Goal: Task Accomplishment & Management: Manage account settings

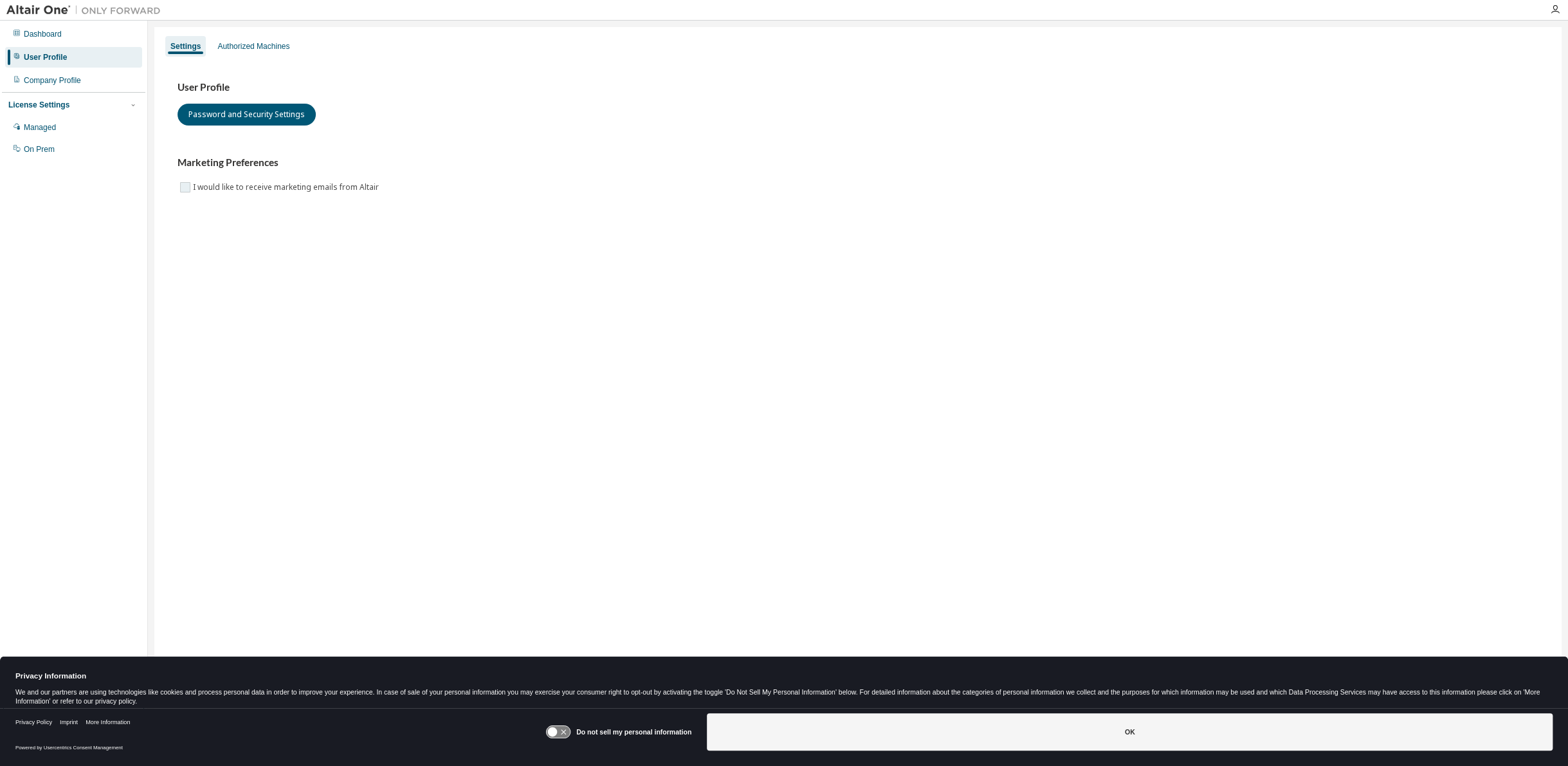
click at [199, 185] on label "I would like to receive marketing emails from Altair" at bounding box center [287, 186] width 189 height 15
click at [290, 112] on button "Password and Security Settings" at bounding box center [247, 114] width 138 height 21
click at [52, 129] on div "Managed" at bounding box center [40, 127] width 32 height 10
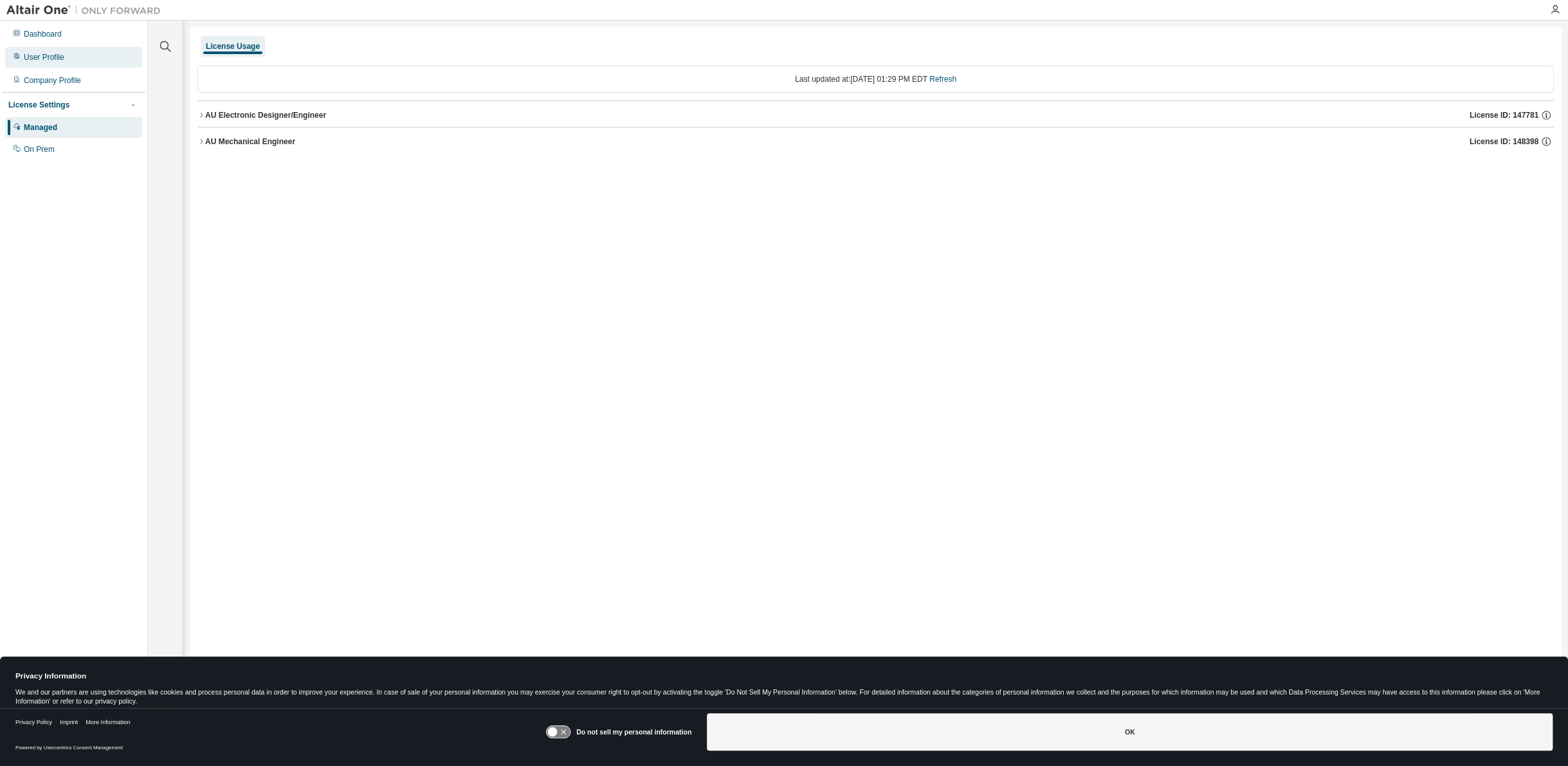
click at [49, 62] on div "User Profile" at bounding box center [44, 57] width 41 height 10
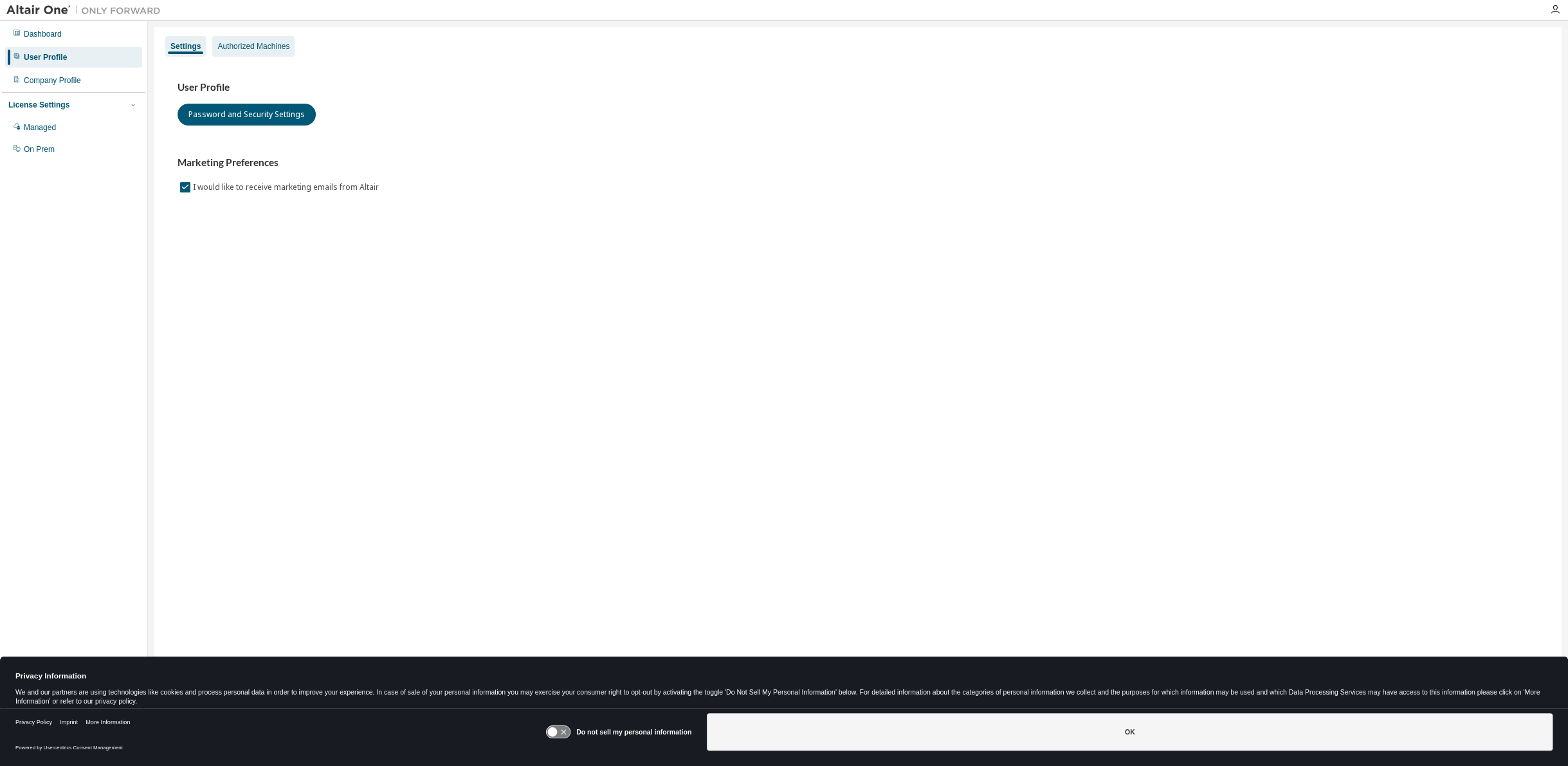
click at [252, 45] on div "Authorized Machines" at bounding box center [253, 46] width 72 height 10
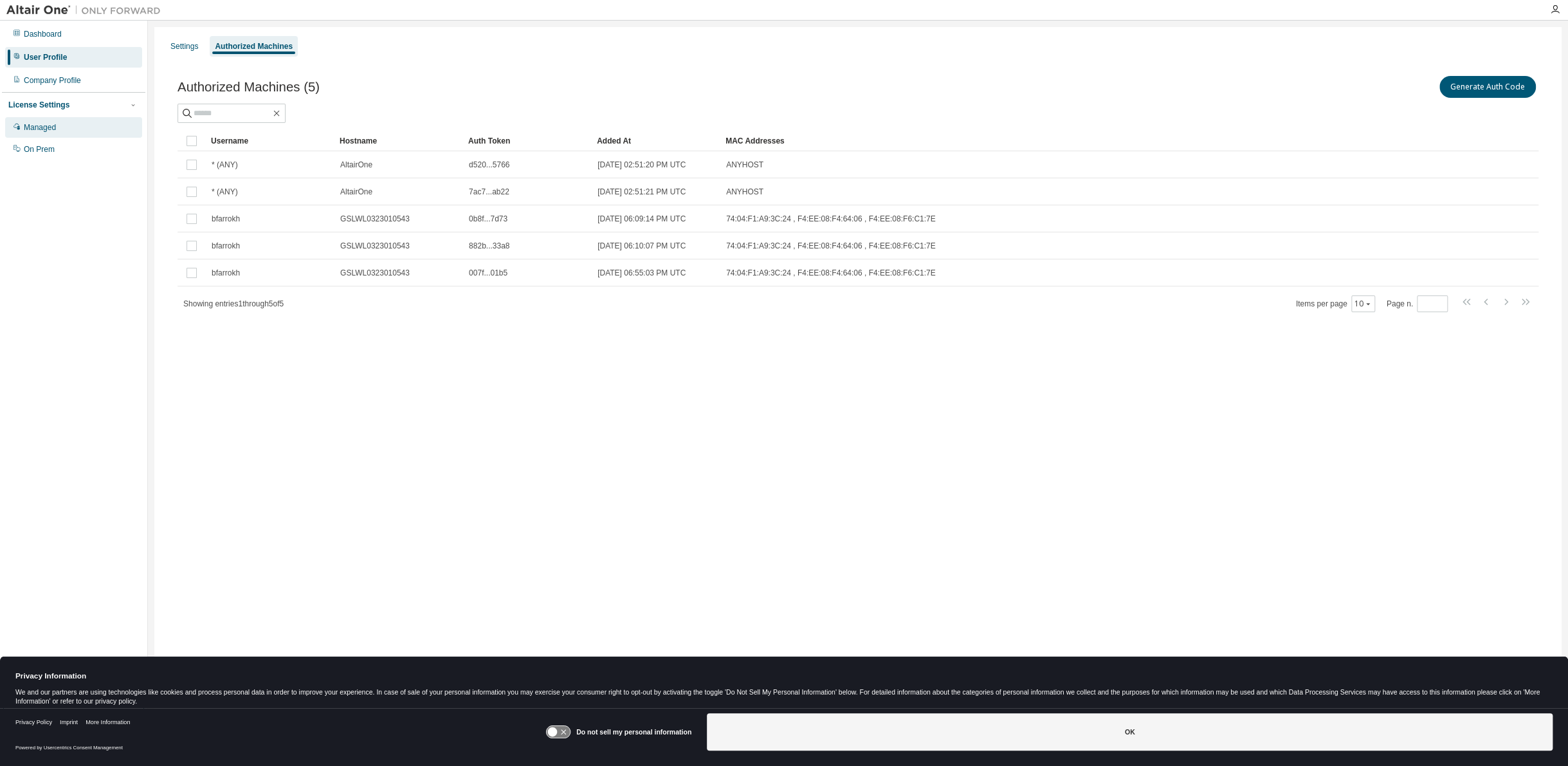
click at [71, 129] on div "Managed" at bounding box center [73, 127] width 137 height 21
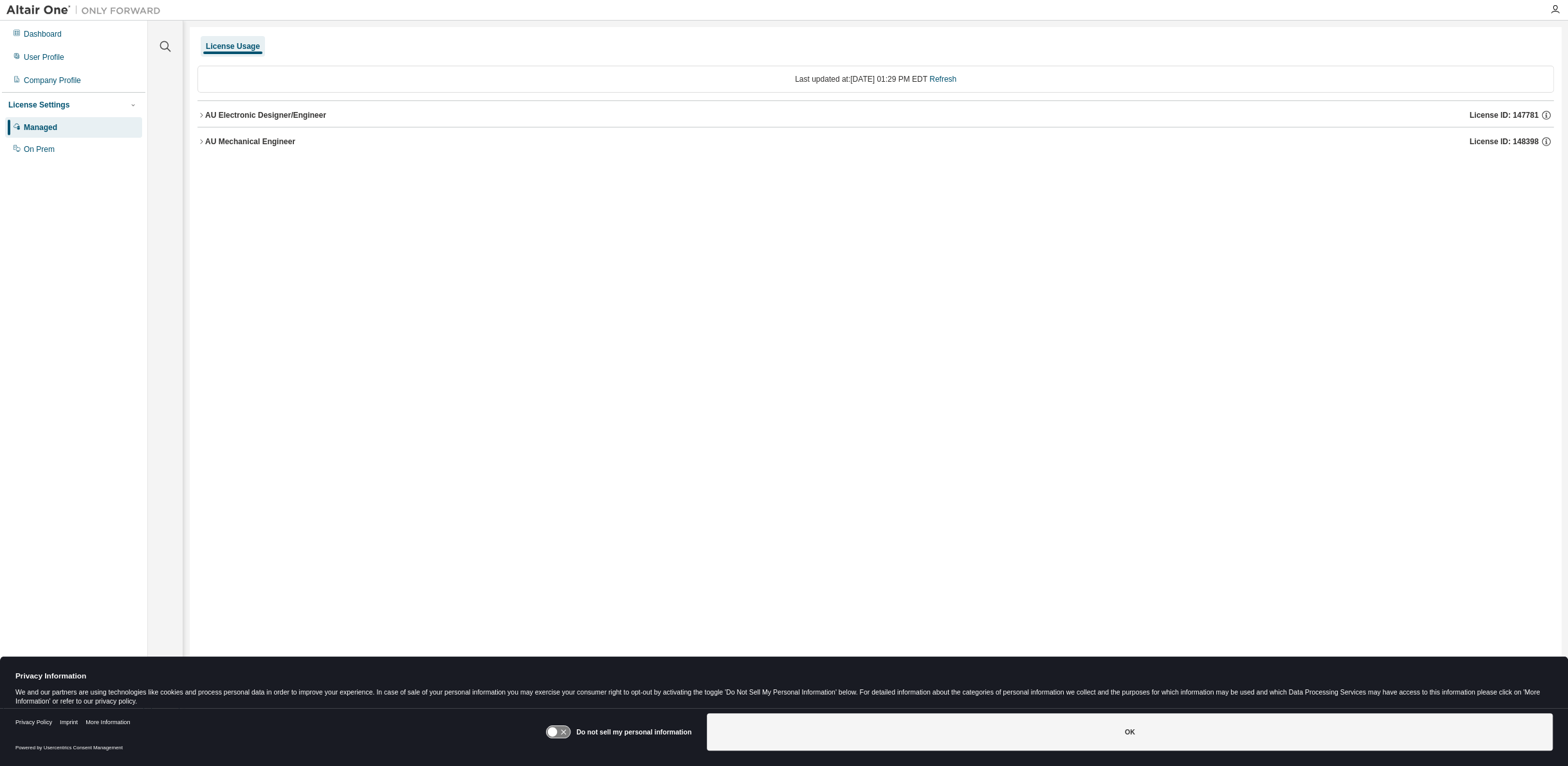
click at [236, 45] on div "License Usage" at bounding box center [233, 46] width 54 height 10
click at [200, 111] on icon "button" at bounding box center [201, 115] width 8 height 8
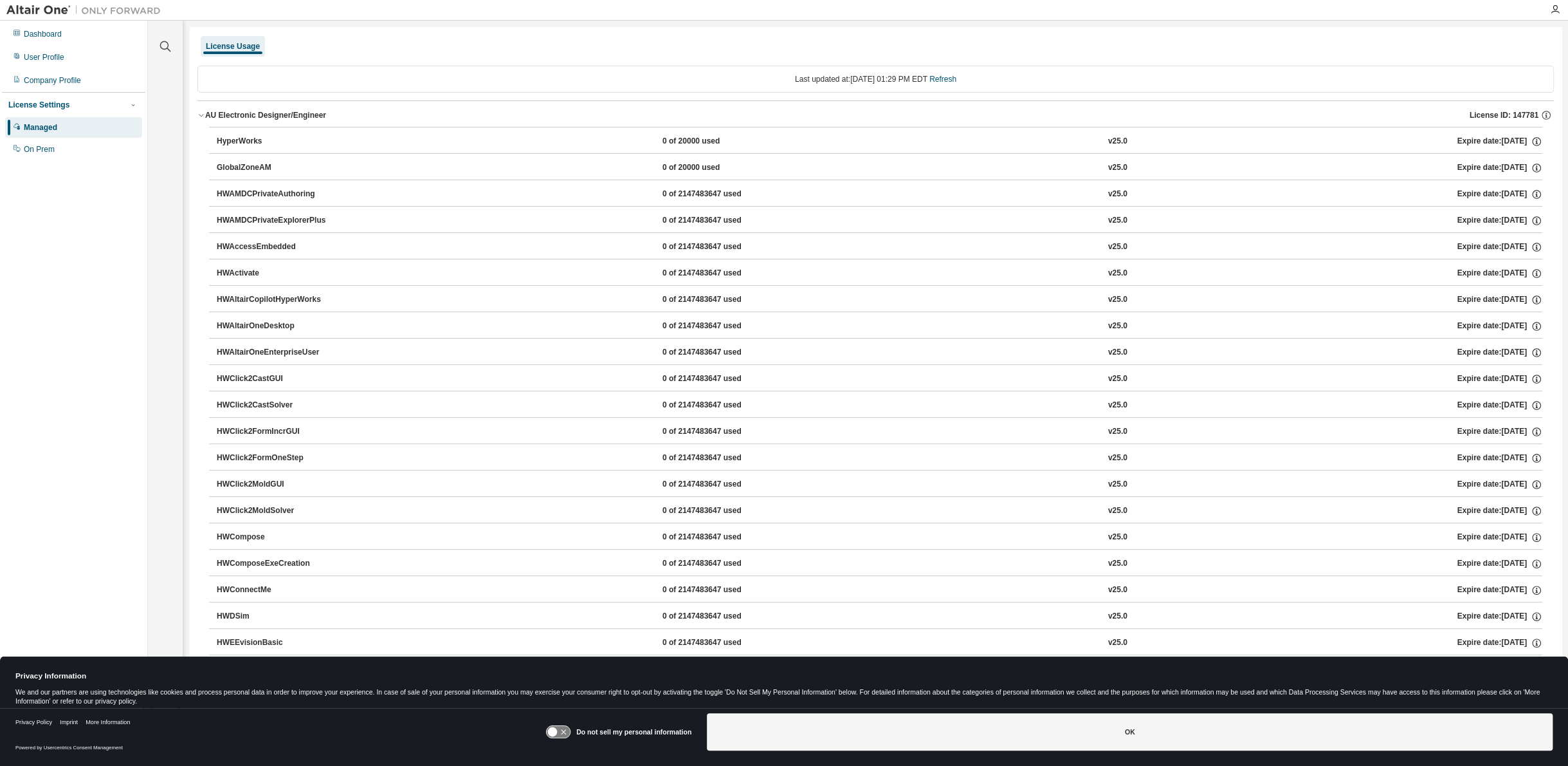
click at [200, 111] on icon "button" at bounding box center [201, 115] width 8 height 8
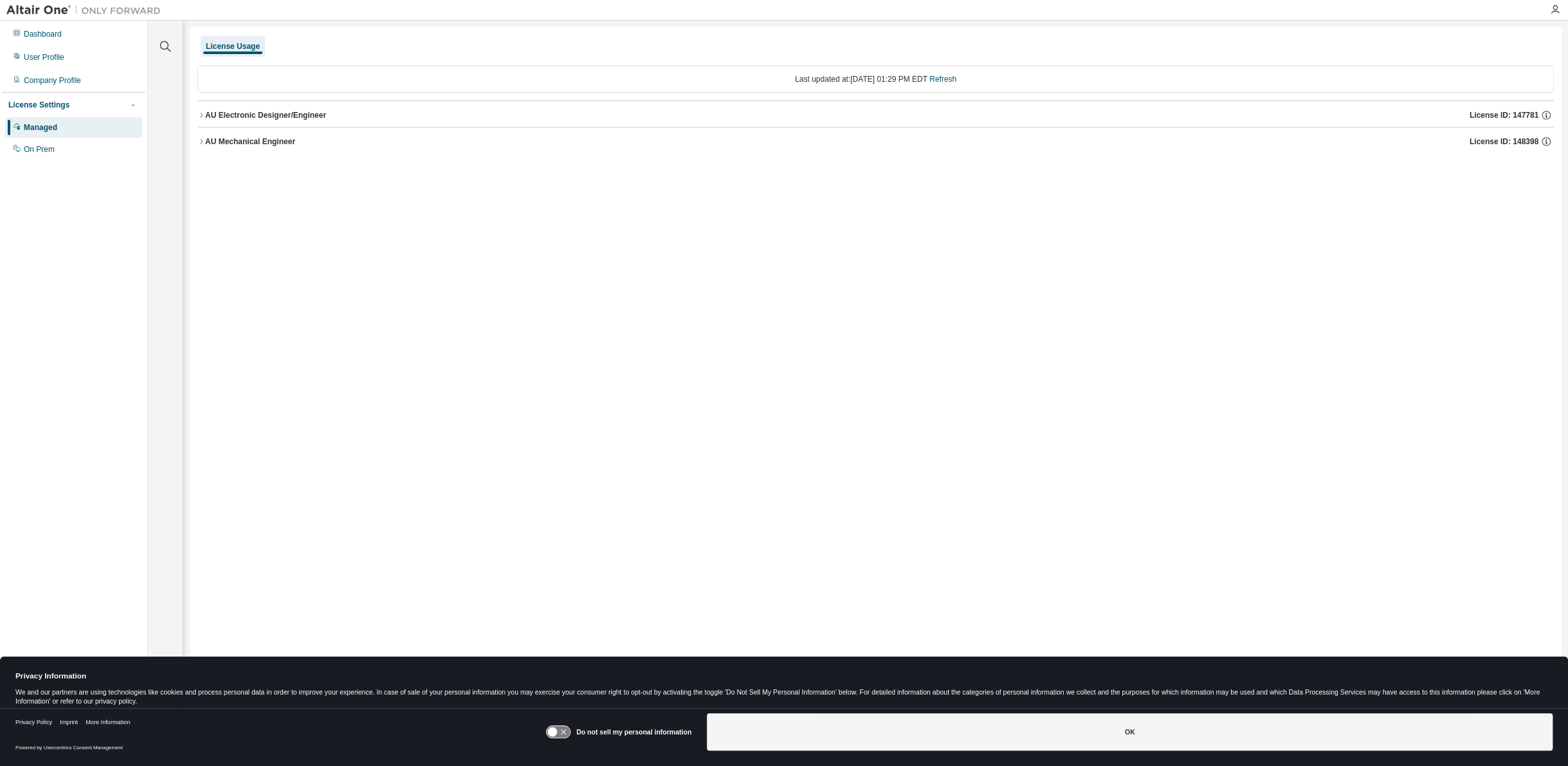
click at [203, 142] on icon "button" at bounding box center [201, 142] width 8 height 8
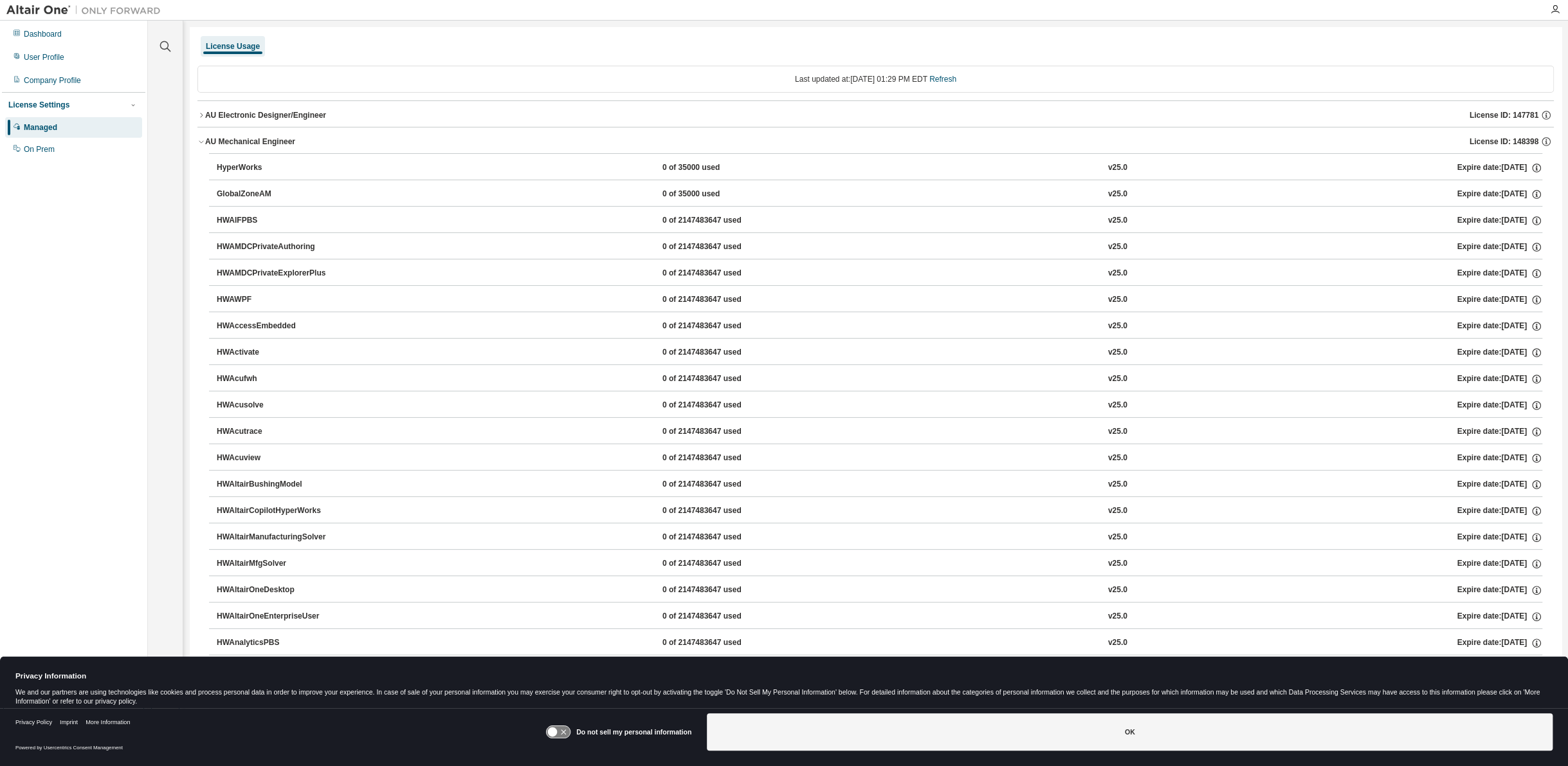
click at [203, 142] on icon "button" at bounding box center [201, 142] width 8 height 8
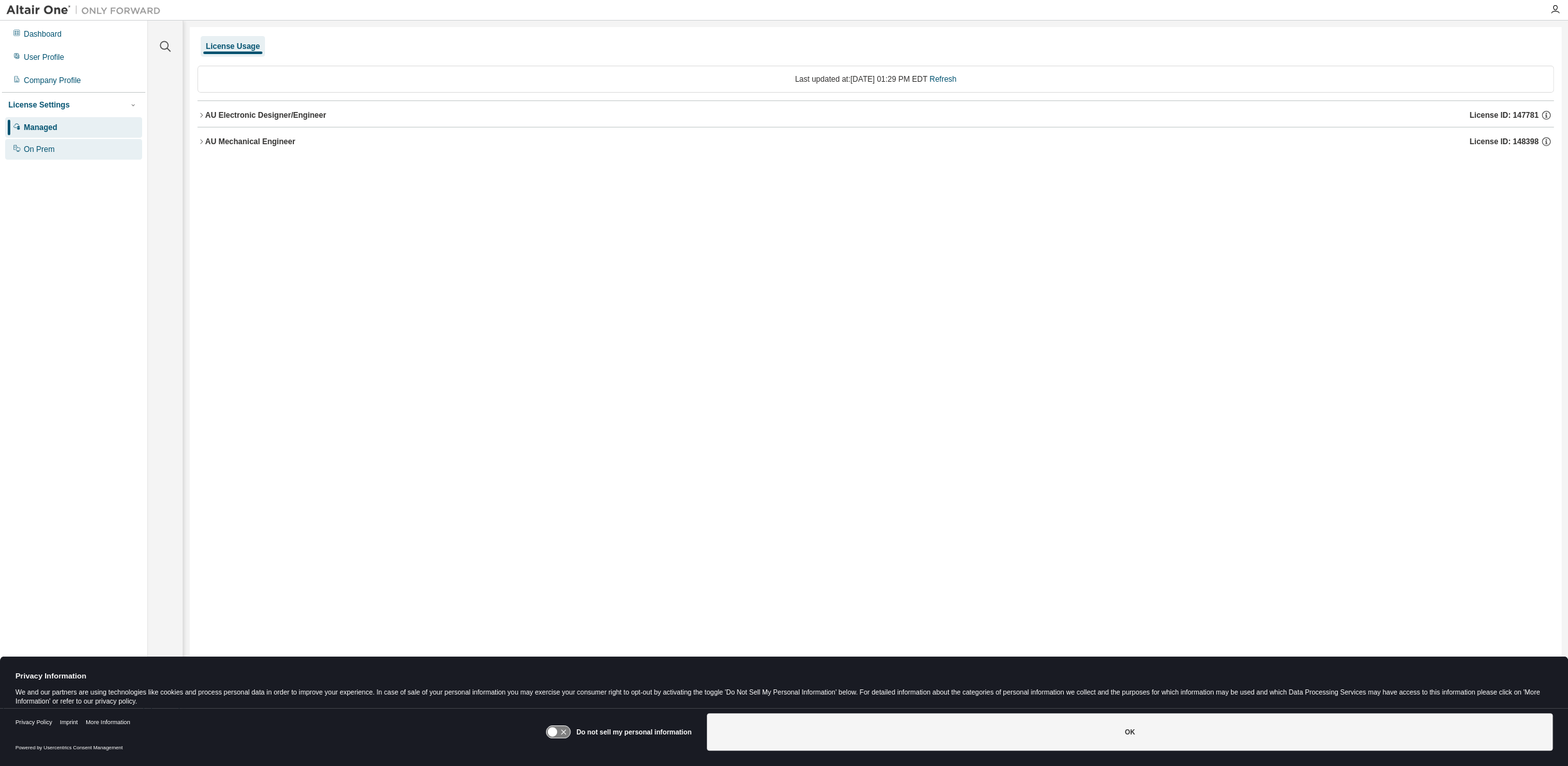
click at [71, 147] on div "On Prem" at bounding box center [73, 150] width 137 height 21
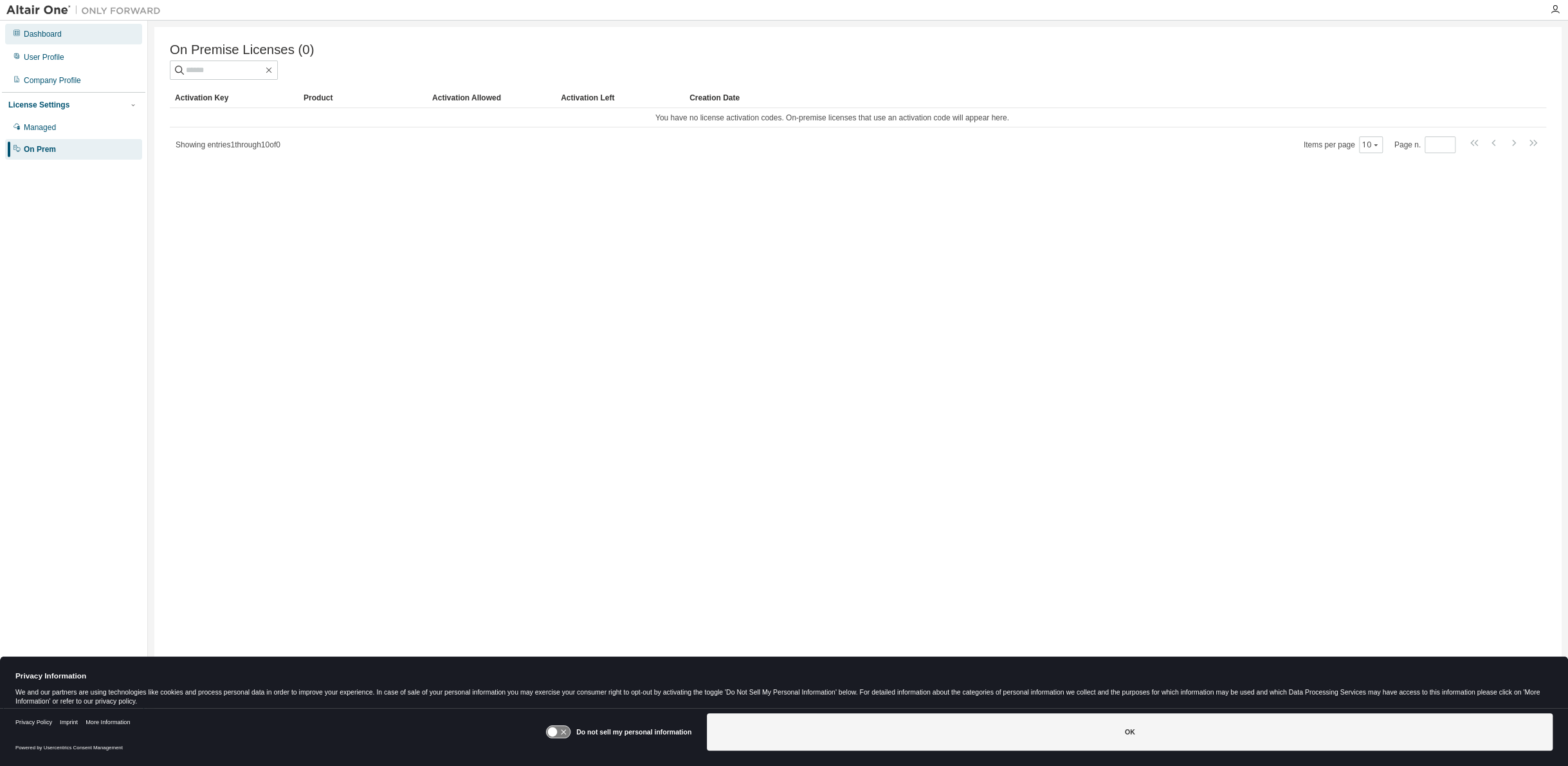
click at [64, 35] on div "Dashboard" at bounding box center [73, 34] width 137 height 21
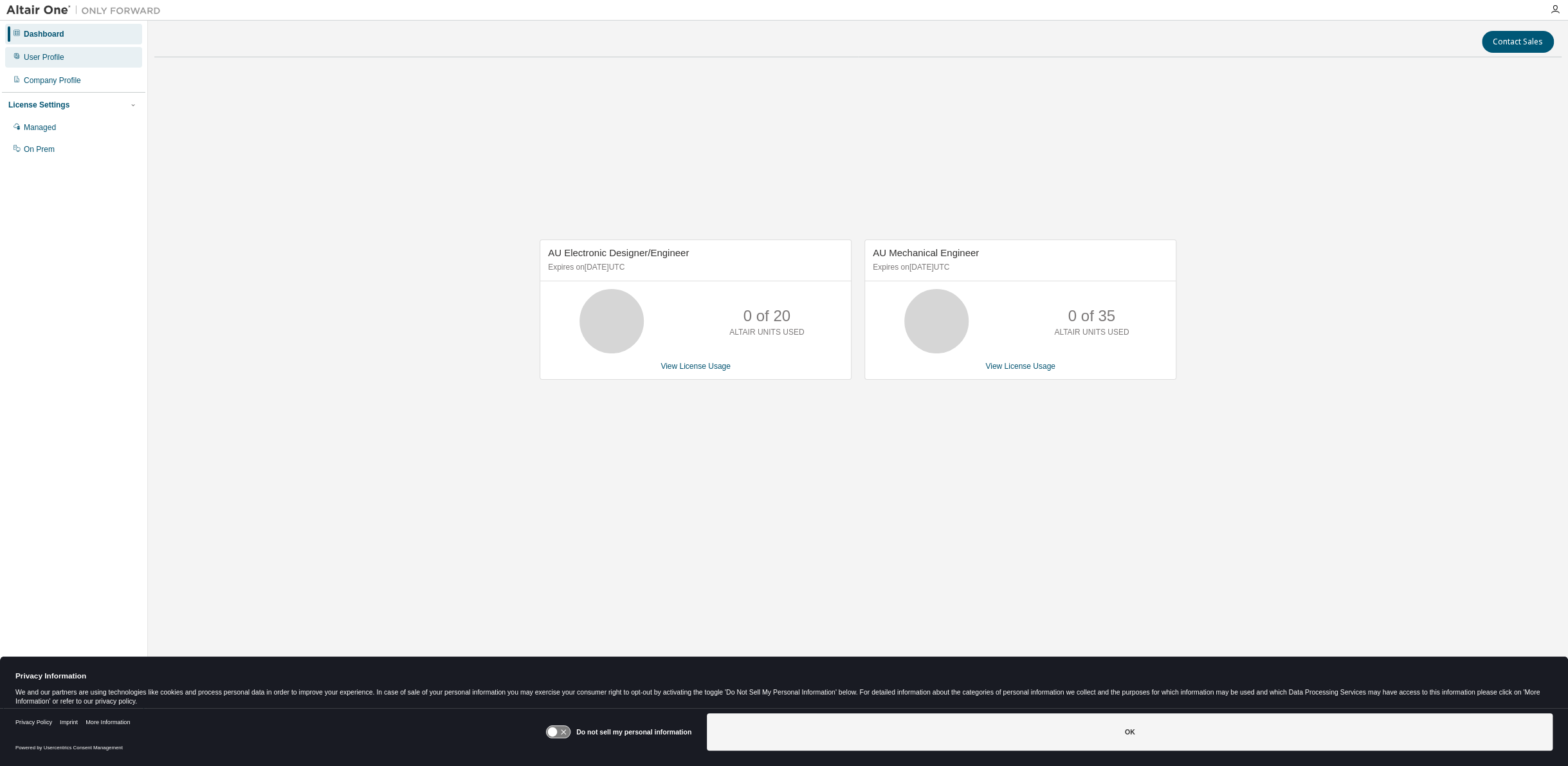
click at [63, 57] on div "User Profile" at bounding box center [73, 57] width 137 height 21
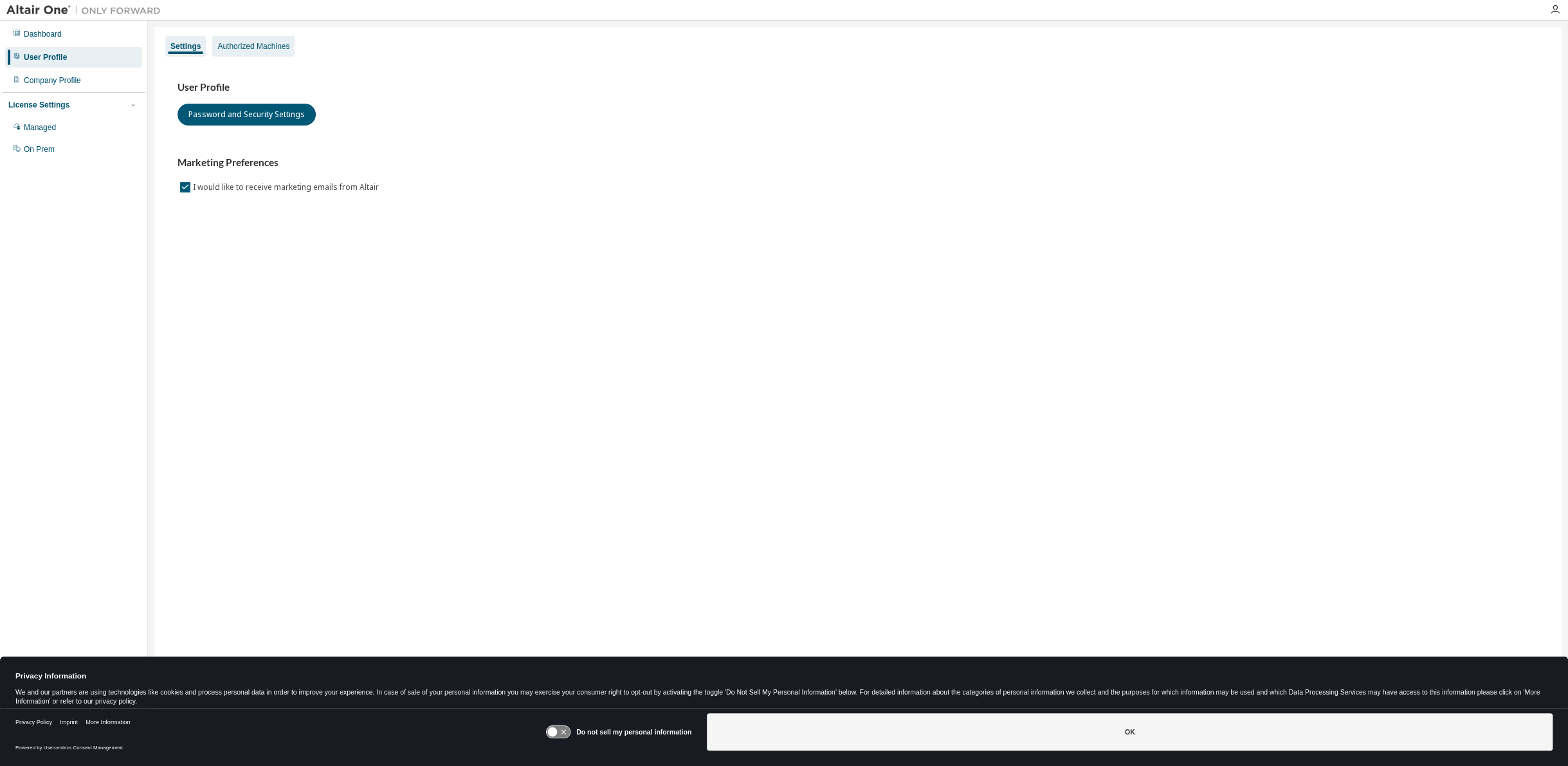
click at [277, 44] on div "Authorized Machines" at bounding box center [253, 46] width 72 height 10
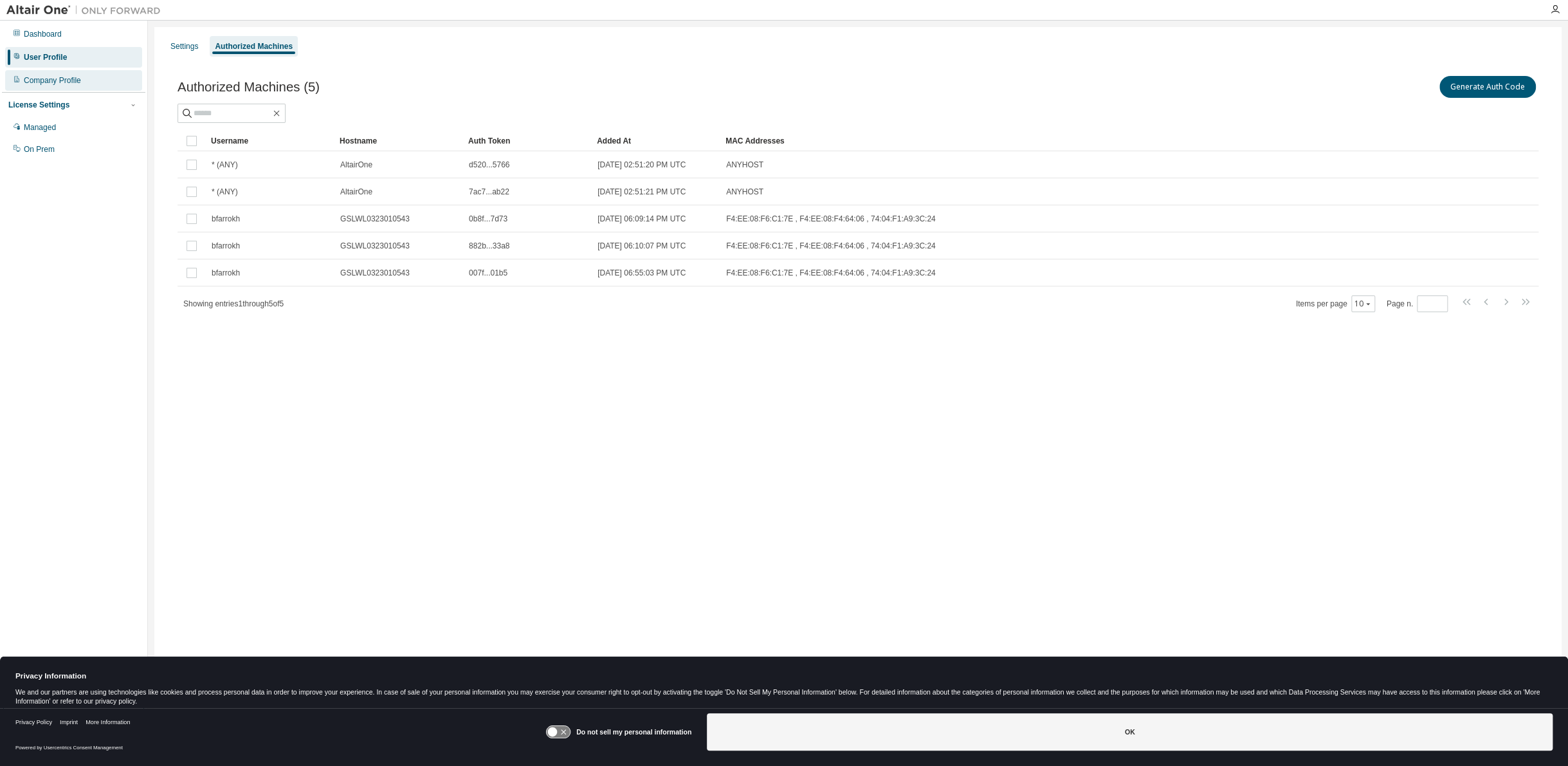
click at [37, 82] on div "Company Profile" at bounding box center [53, 80] width 57 height 10
